Goal: Obtain resource: Obtain resource

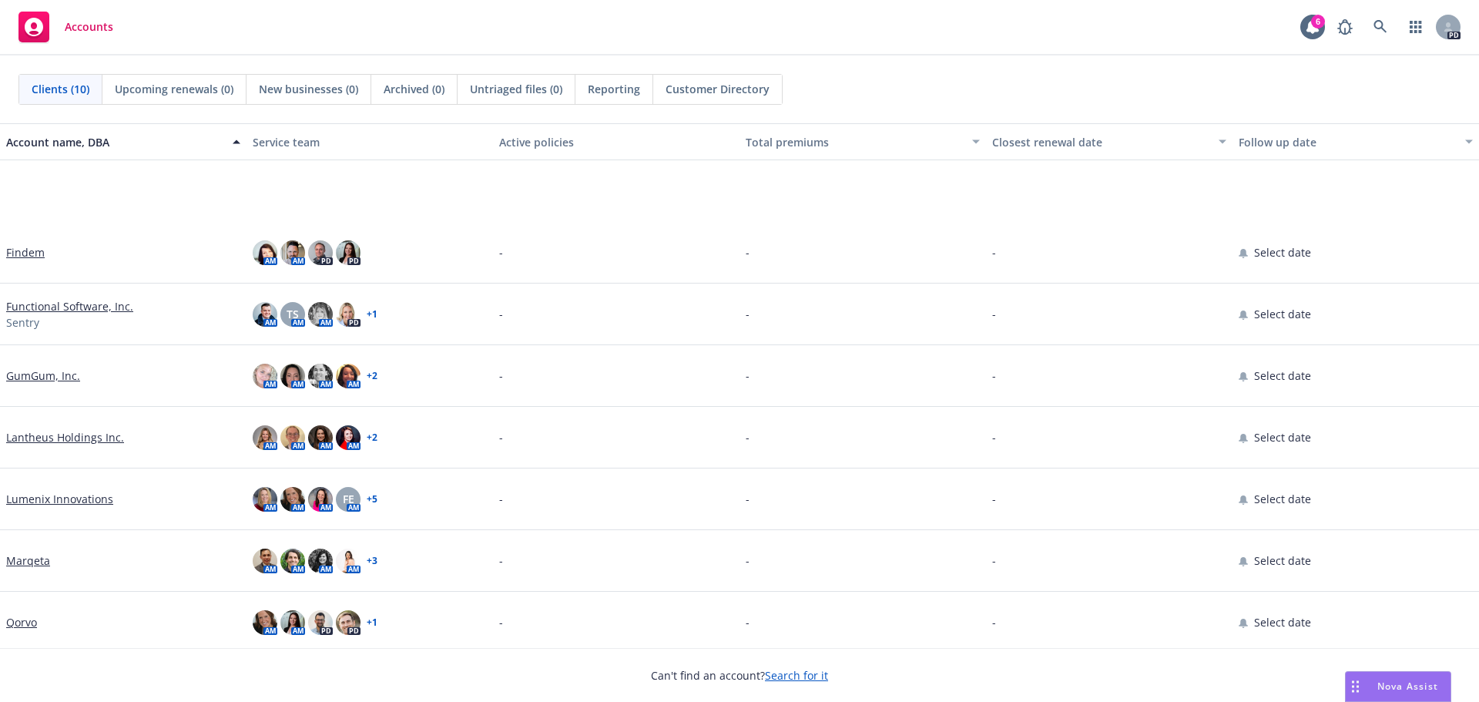
scroll to position [129, 0]
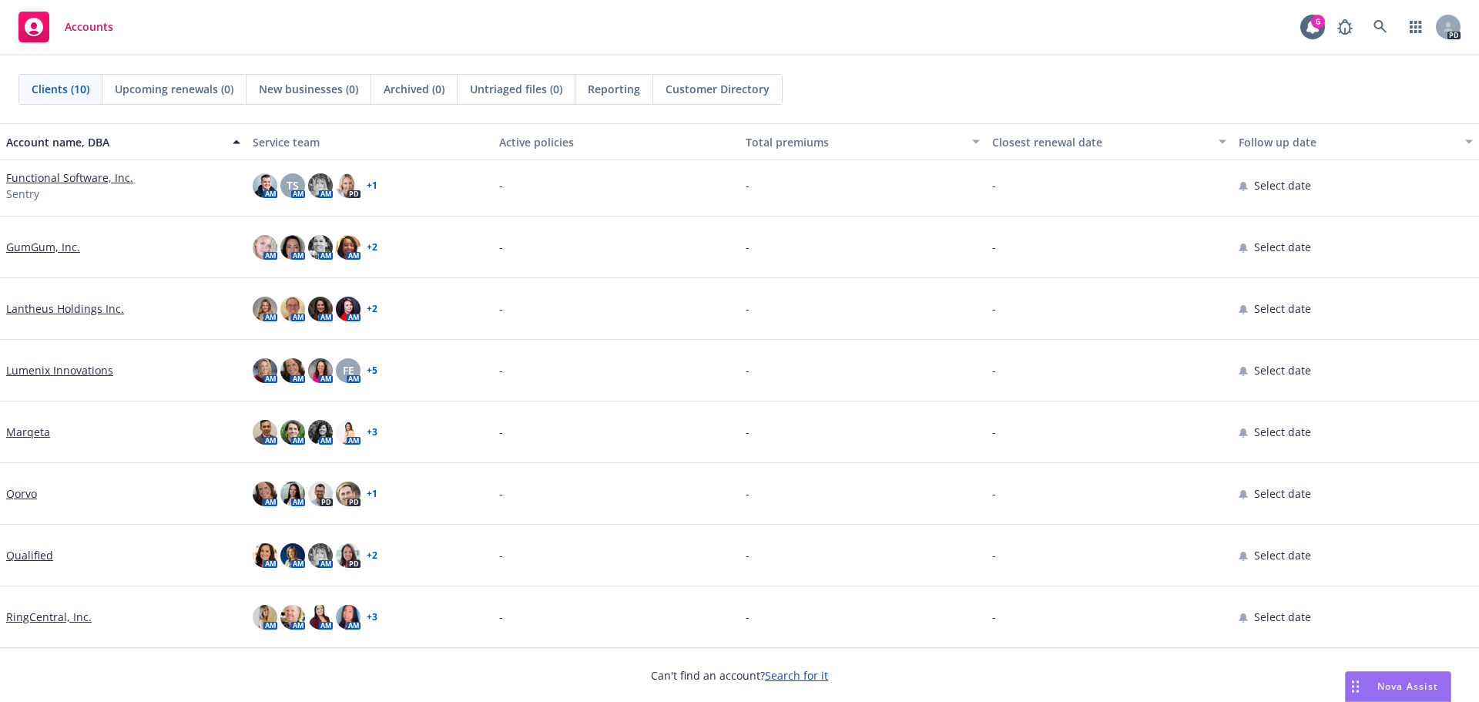
drag, startPoint x: 1362, startPoint y: 682, endPoint x: 1340, endPoint y: 683, distance: 22.4
click at [1362, 681] on div "Drag to move" at bounding box center [1355, 686] width 19 height 29
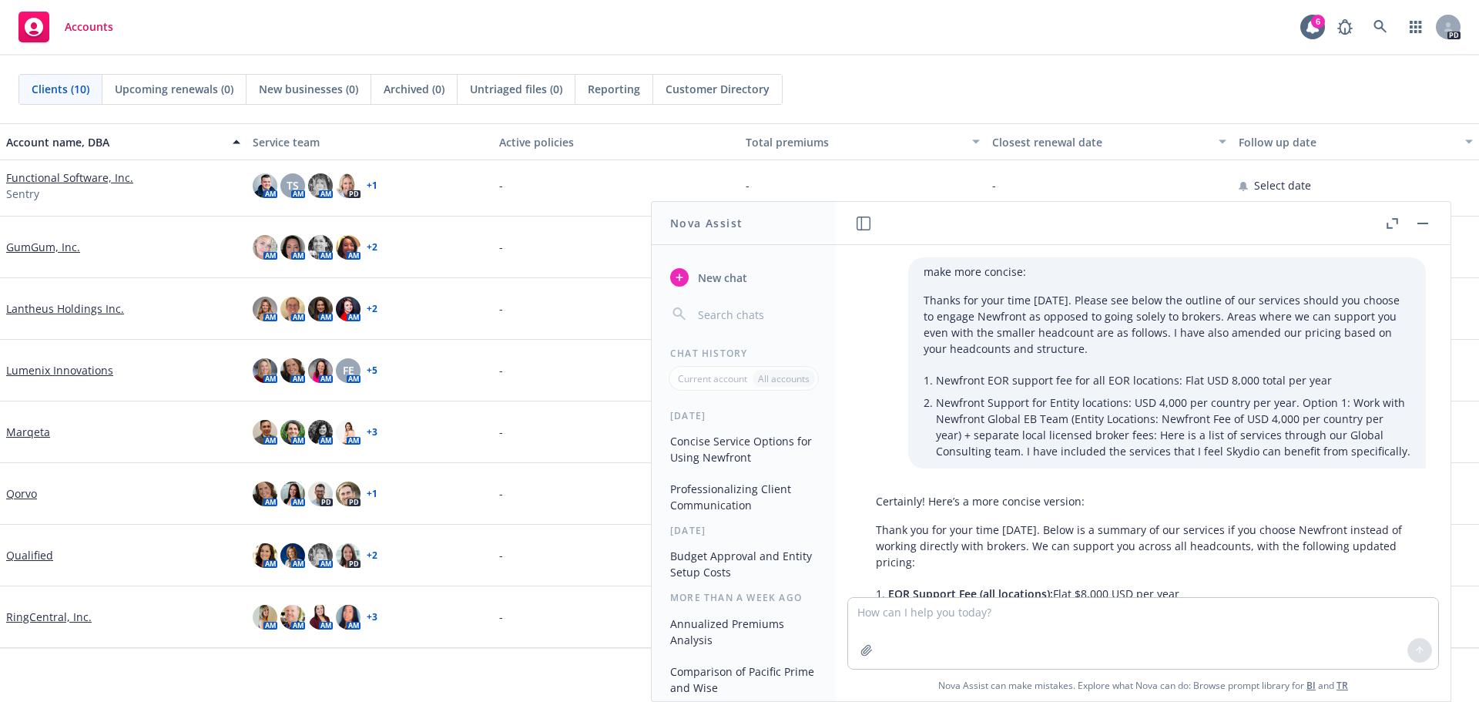
click at [737, 443] on button "Concise Service Options for Using Newfront" at bounding box center [743, 449] width 159 height 42
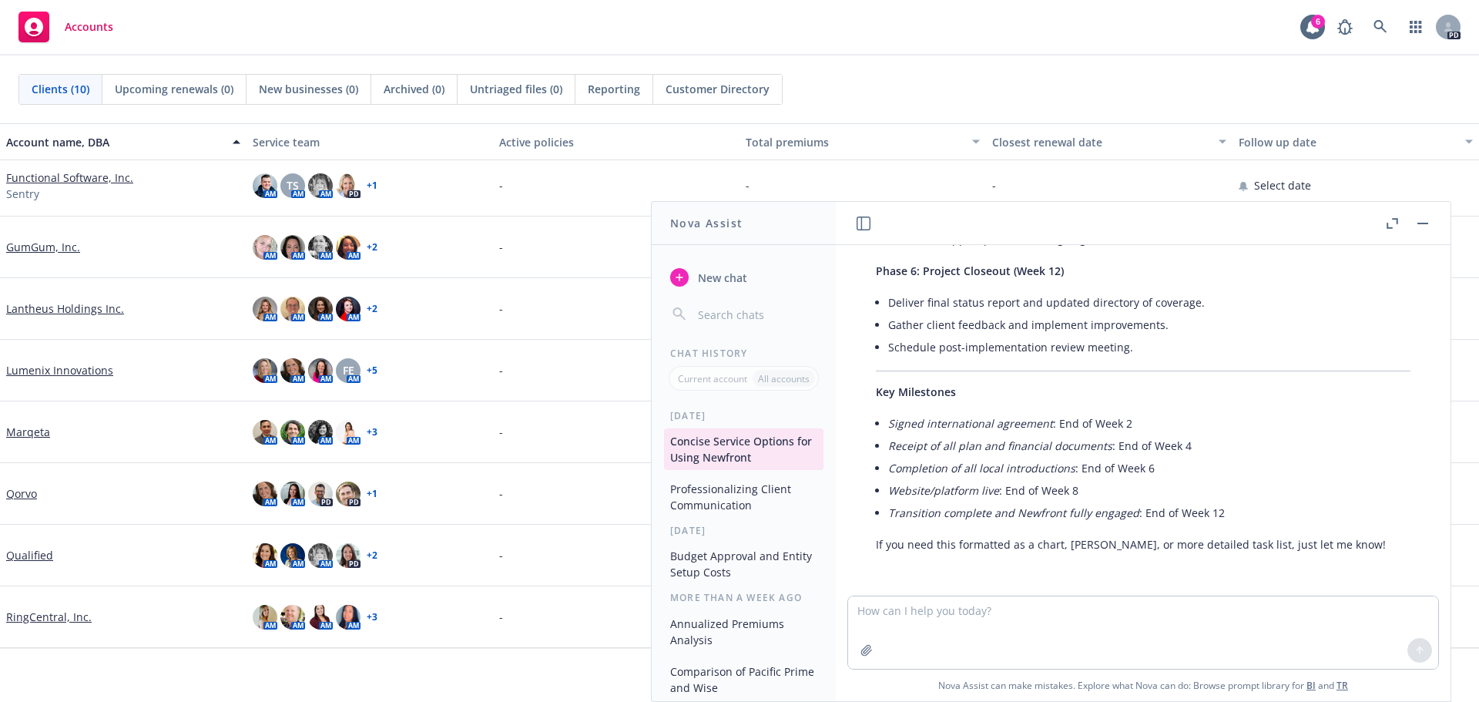
scroll to position [1355, 0]
click at [727, 496] on button "Professionalizing Client Communication" at bounding box center [743, 497] width 159 height 42
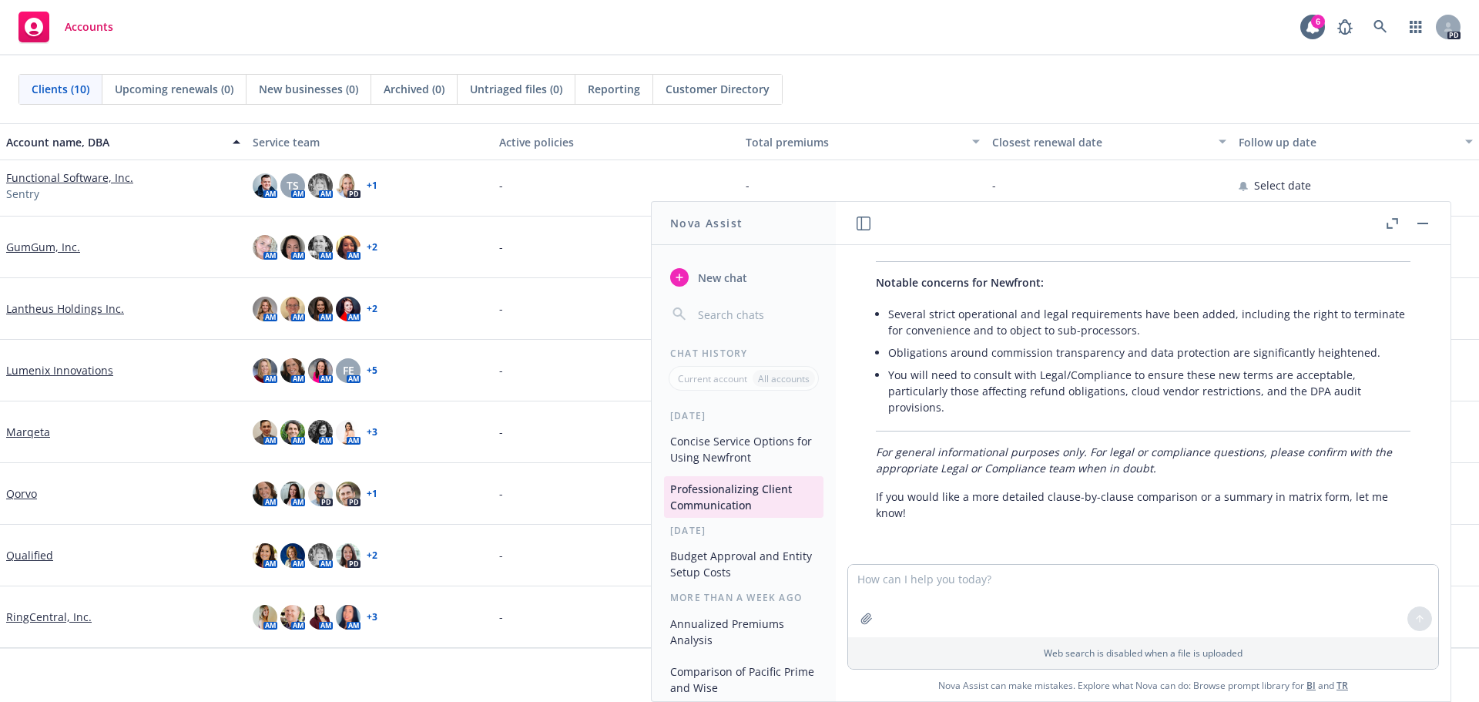
scroll to position [2888, 0]
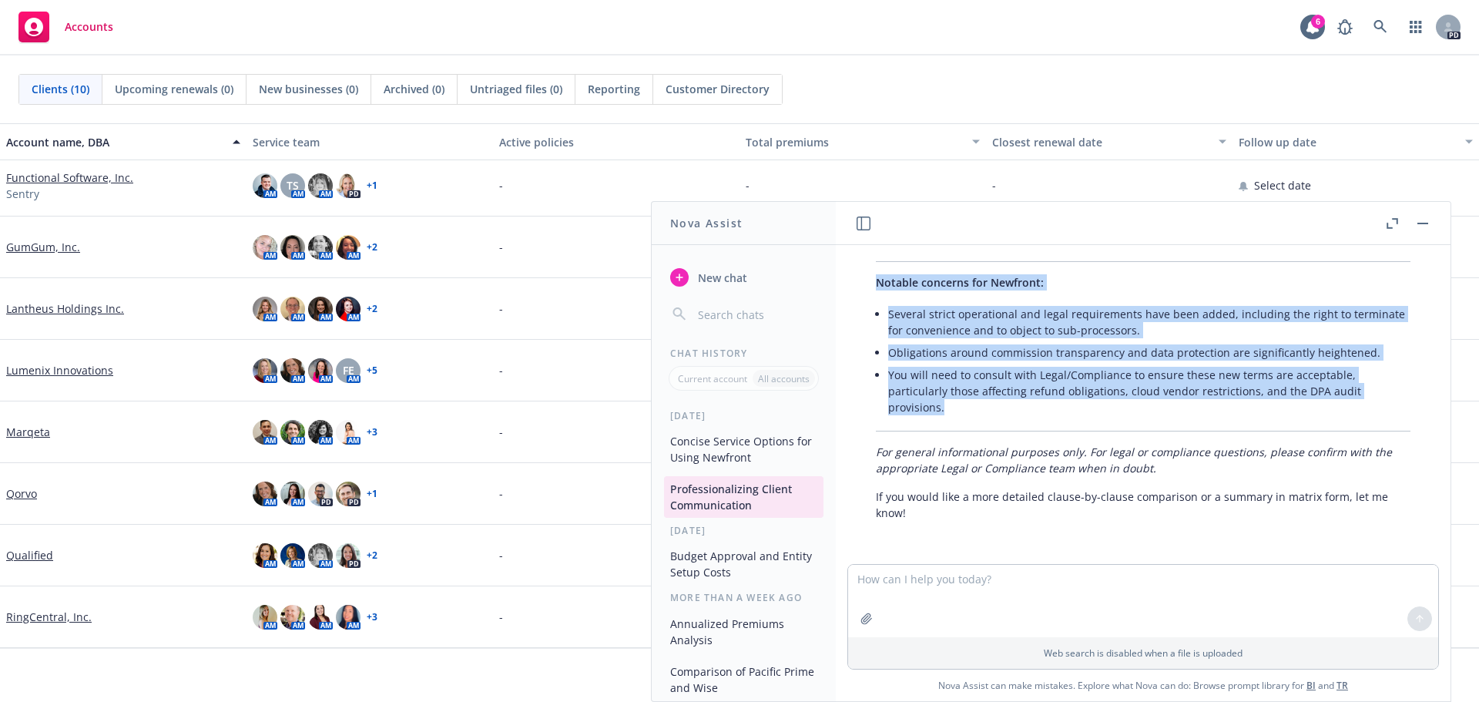
drag, startPoint x: 878, startPoint y: 280, endPoint x: 975, endPoint y: 413, distance: 164.9
copy div "Notable concerns for Newfront: Several strict operational and legal requirement…"
